Goal: Task Accomplishment & Management: Use online tool/utility

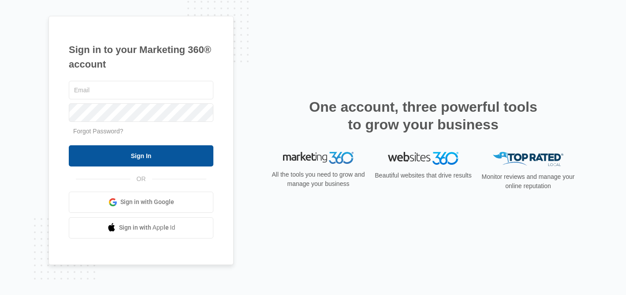
type input "[EMAIL_ADDRESS][DOMAIN_NAME]"
click at [144, 157] on input "Sign In" at bounding box center [141, 155] width 145 height 21
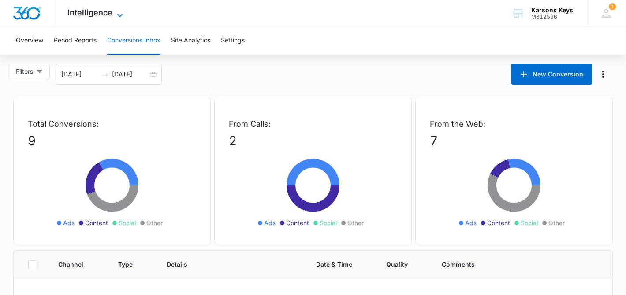
click at [120, 12] on icon at bounding box center [120, 15] width 11 height 11
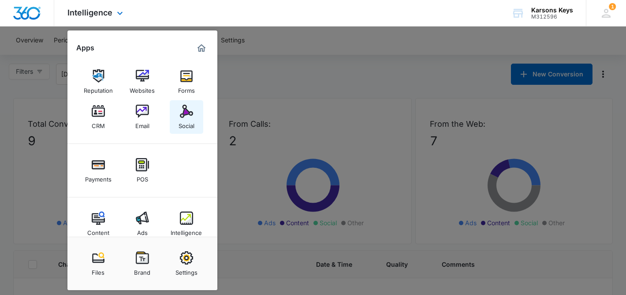
click at [185, 117] on img at bounding box center [186, 111] width 13 height 13
